Goal: Task Accomplishment & Management: Manage account settings

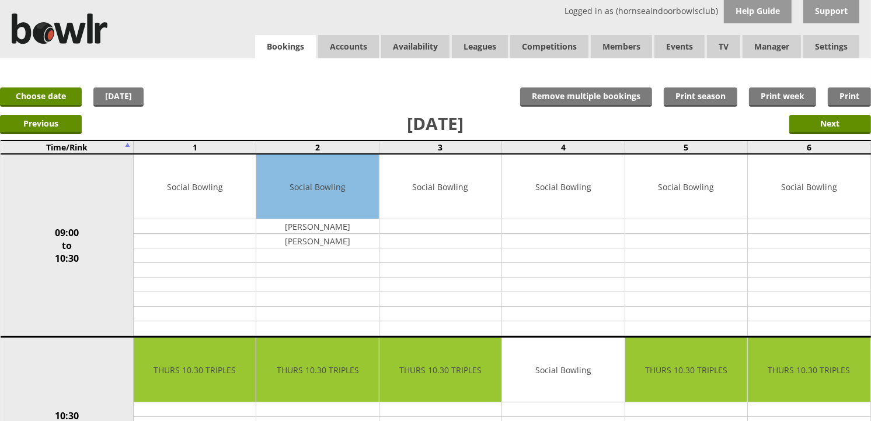
click at [268, 44] on link "Bookings" at bounding box center [285, 47] width 61 height 24
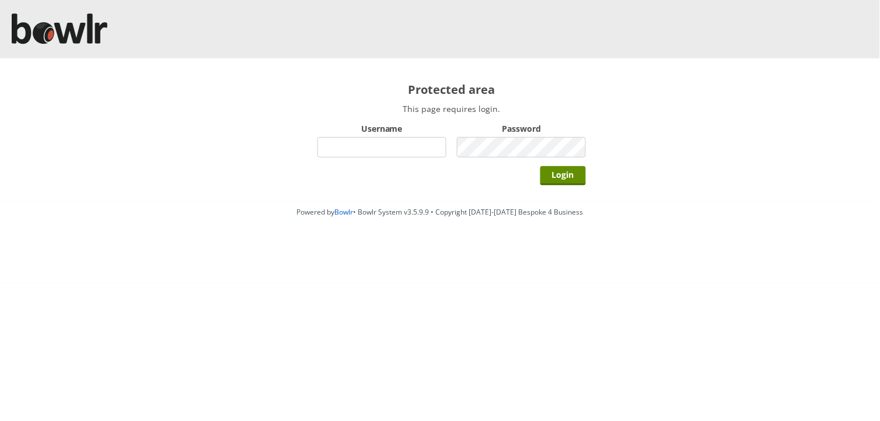
click at [402, 156] on input "Username" at bounding box center [381, 147] width 129 height 20
type input "hornseaindoorbowlsclub"
click at [540, 166] on input "Login" at bounding box center [563, 175] width 46 height 19
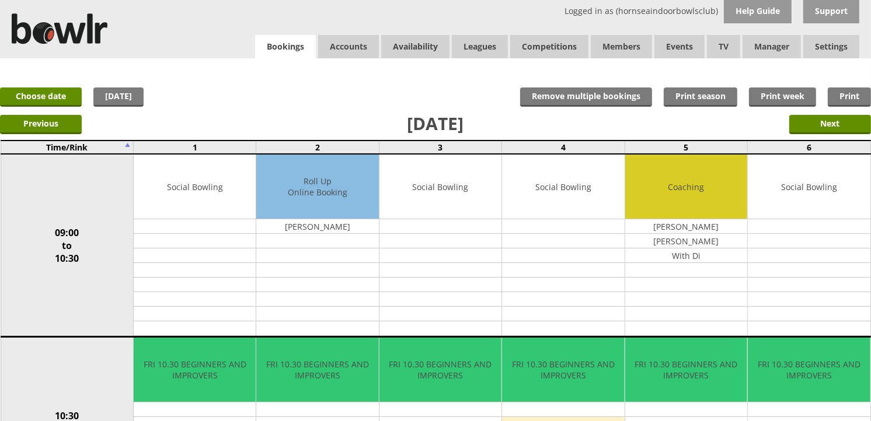
click at [306, 51] on link "Bookings" at bounding box center [285, 47] width 61 height 24
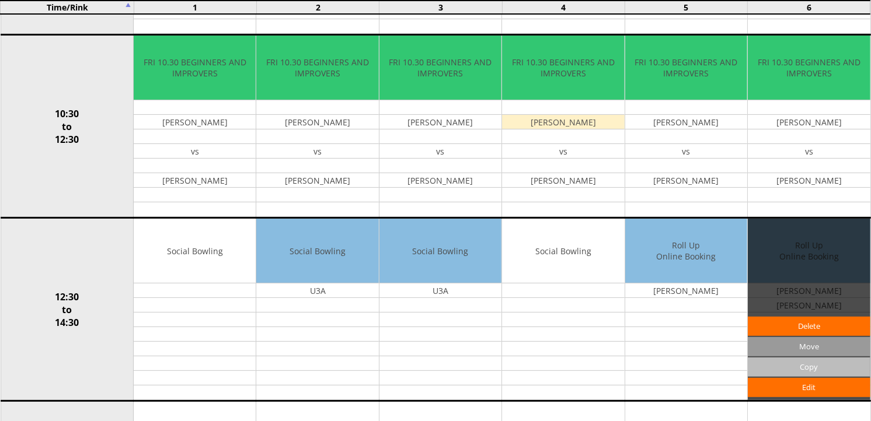
scroll to position [259, 0]
